Goal: Task Accomplishment & Management: Manage account settings

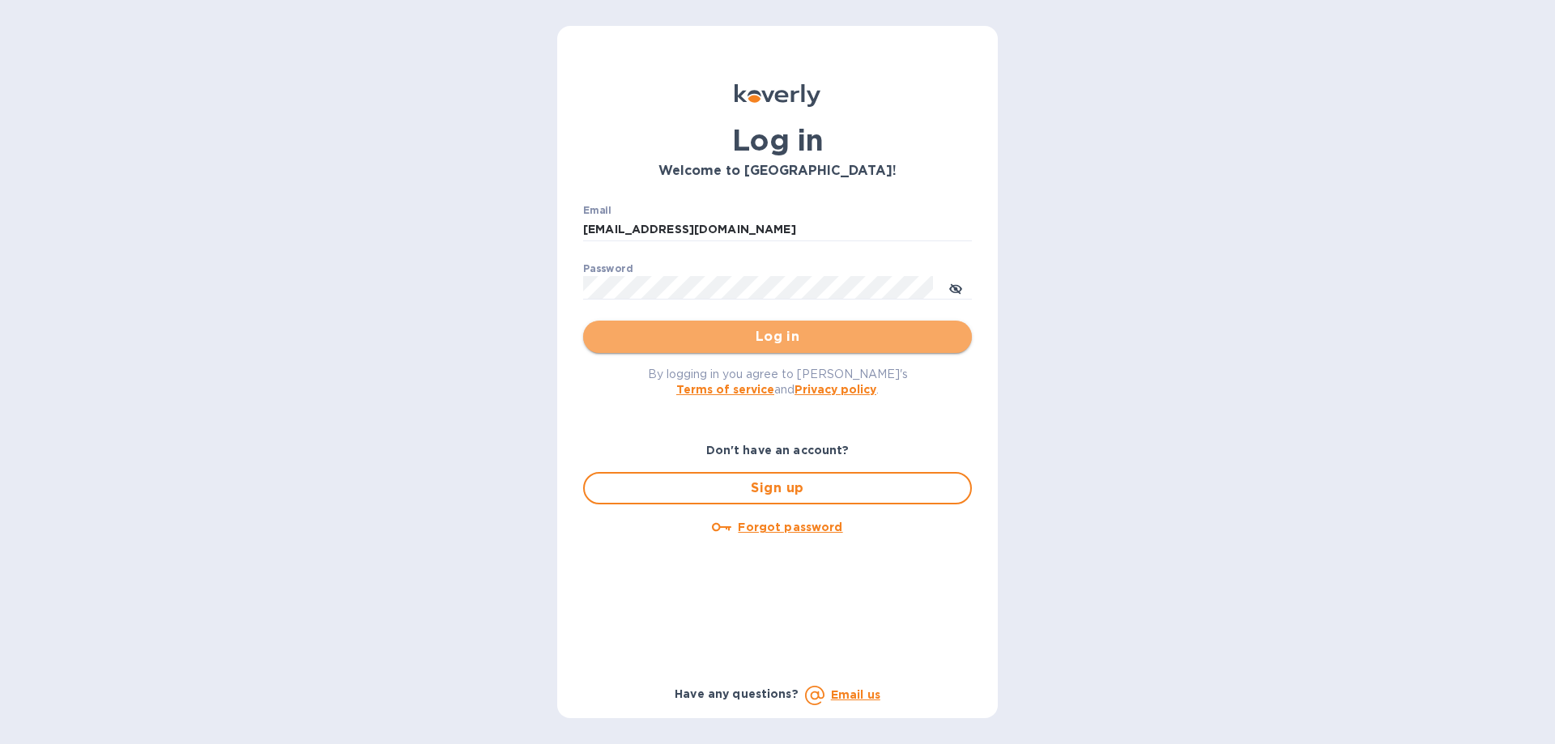
click at [768, 330] on span "Log in" at bounding box center [777, 336] width 363 height 19
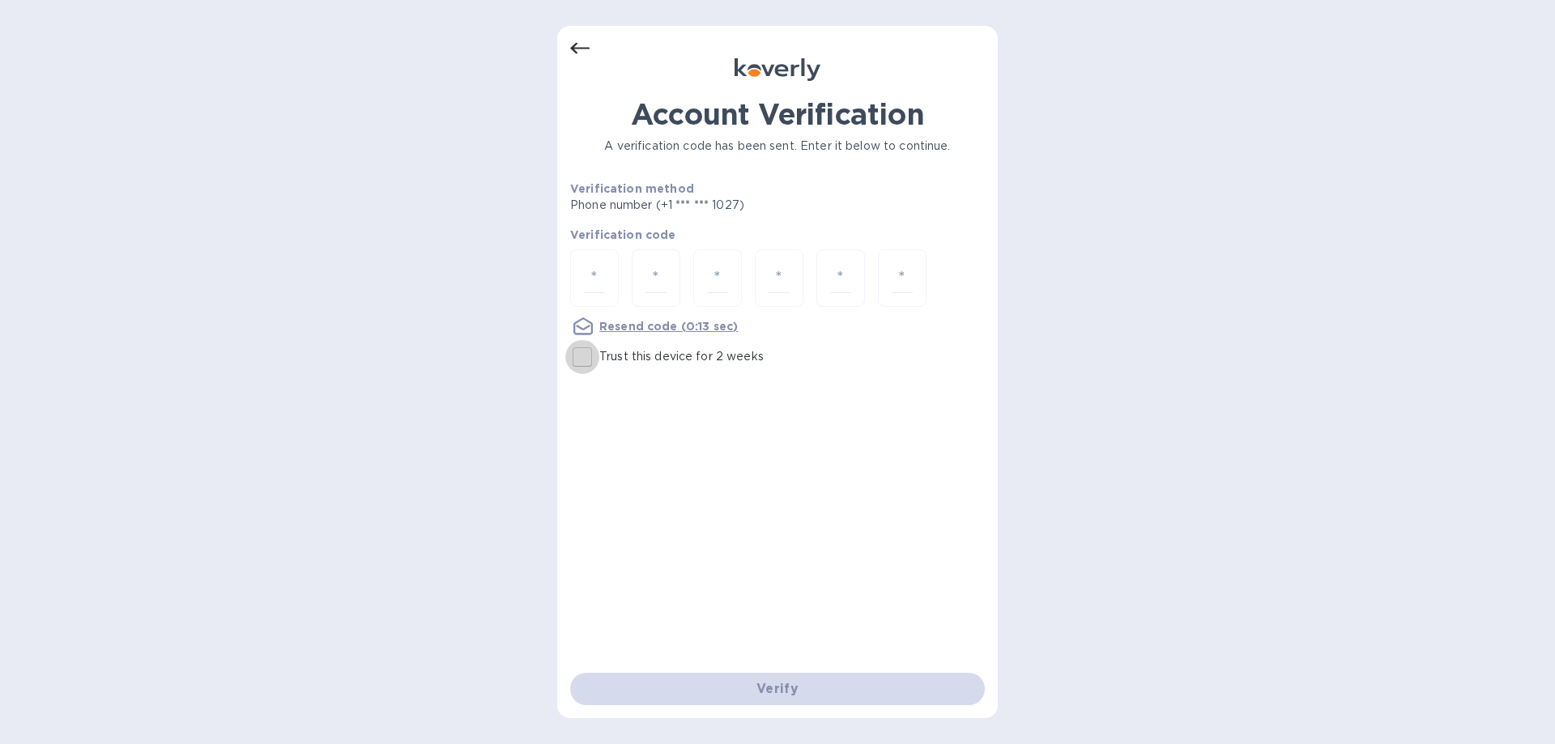
click at [579, 358] on input "Trust this device for 2 weeks" at bounding box center [582, 357] width 34 height 34
checkbox input "true"
click at [602, 269] on input "number" at bounding box center [594, 278] width 21 height 30
click at [597, 279] on input "number" at bounding box center [594, 278] width 21 height 30
type input "7"
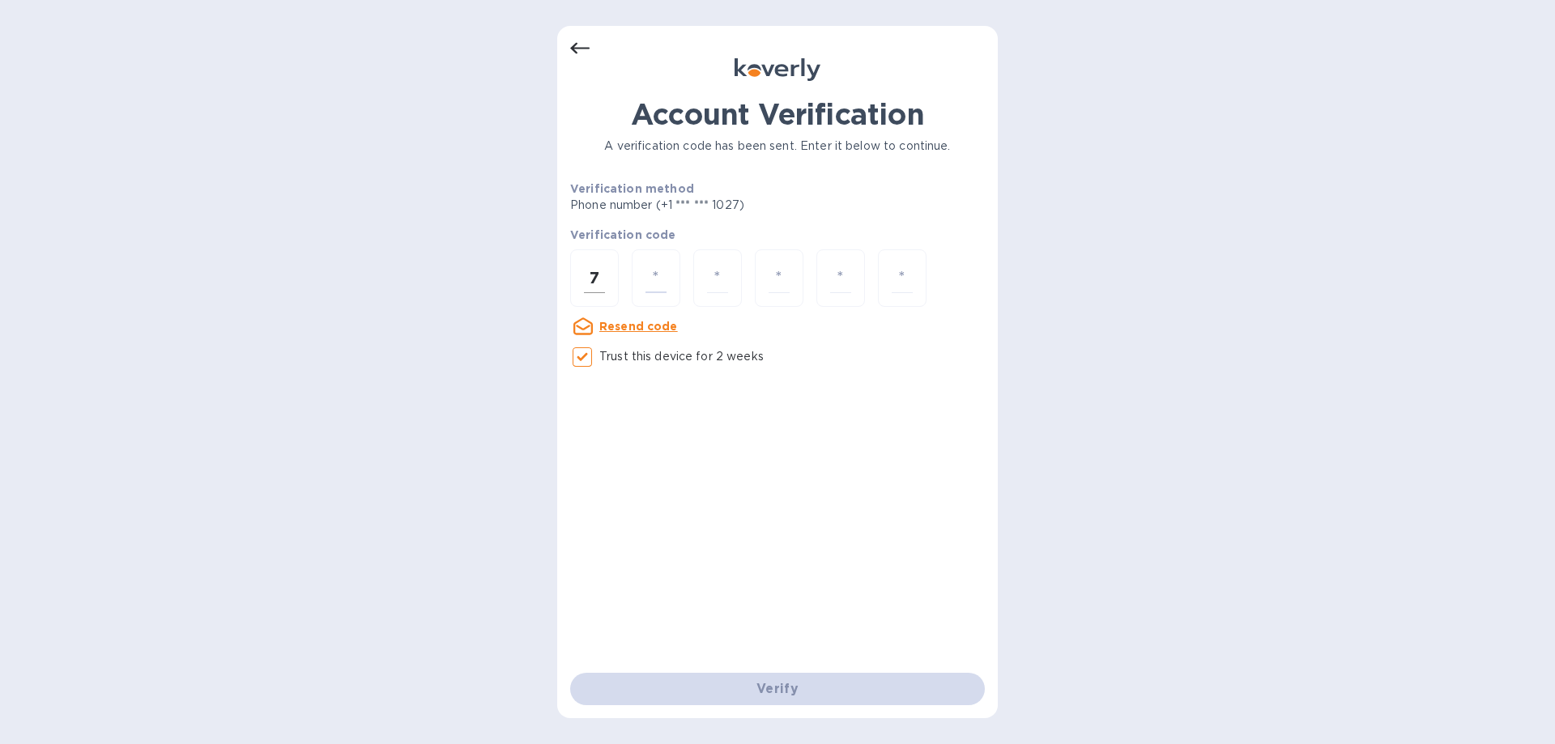
type input "4"
type input "3"
type input "9"
type input "8"
type input "6"
